Goal: Task Accomplishment & Management: Use online tool/utility

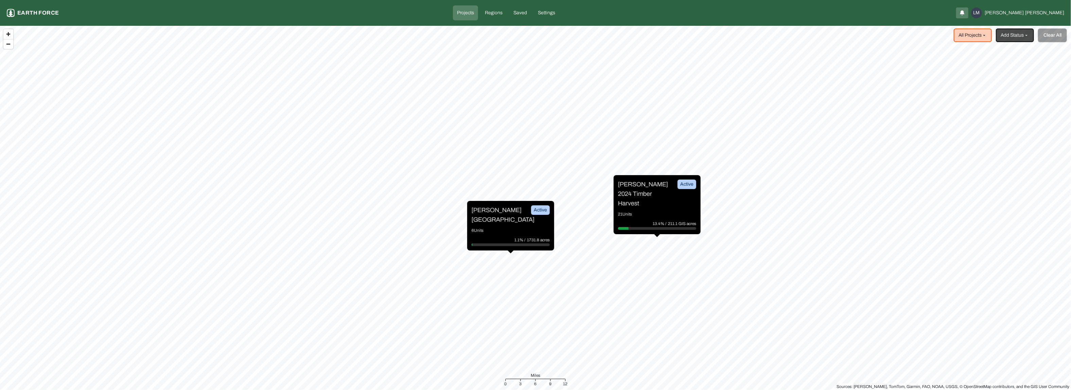
click at [491, 227] on p "6 Units" at bounding box center [511, 230] width 78 height 7
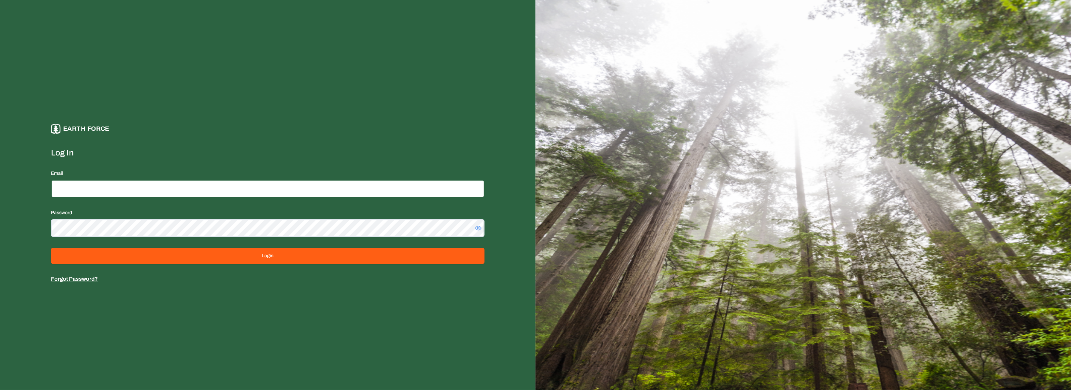
type input "**********"
click at [170, 265] on form "**********" at bounding box center [267, 215] width 433 height 136
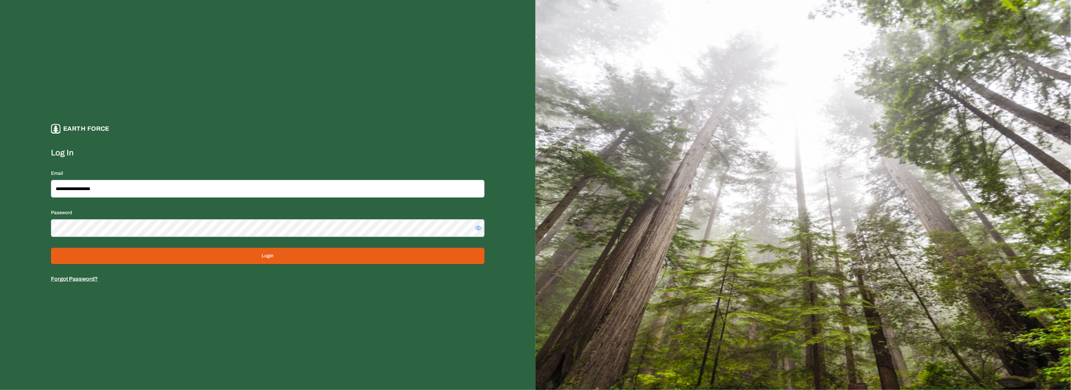
click at [229, 255] on button "Login" at bounding box center [267, 256] width 433 height 16
